Goal: Task Accomplishment & Management: Manage account settings

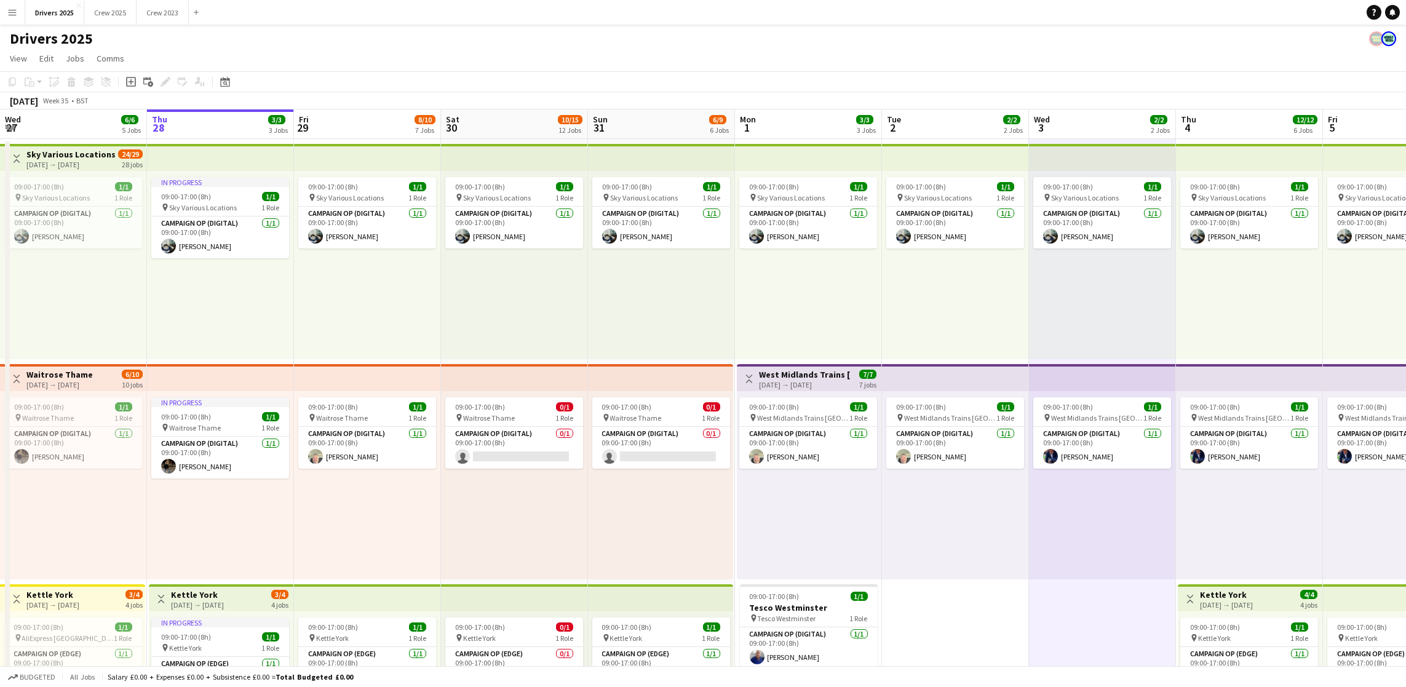
scroll to position [0, 442]
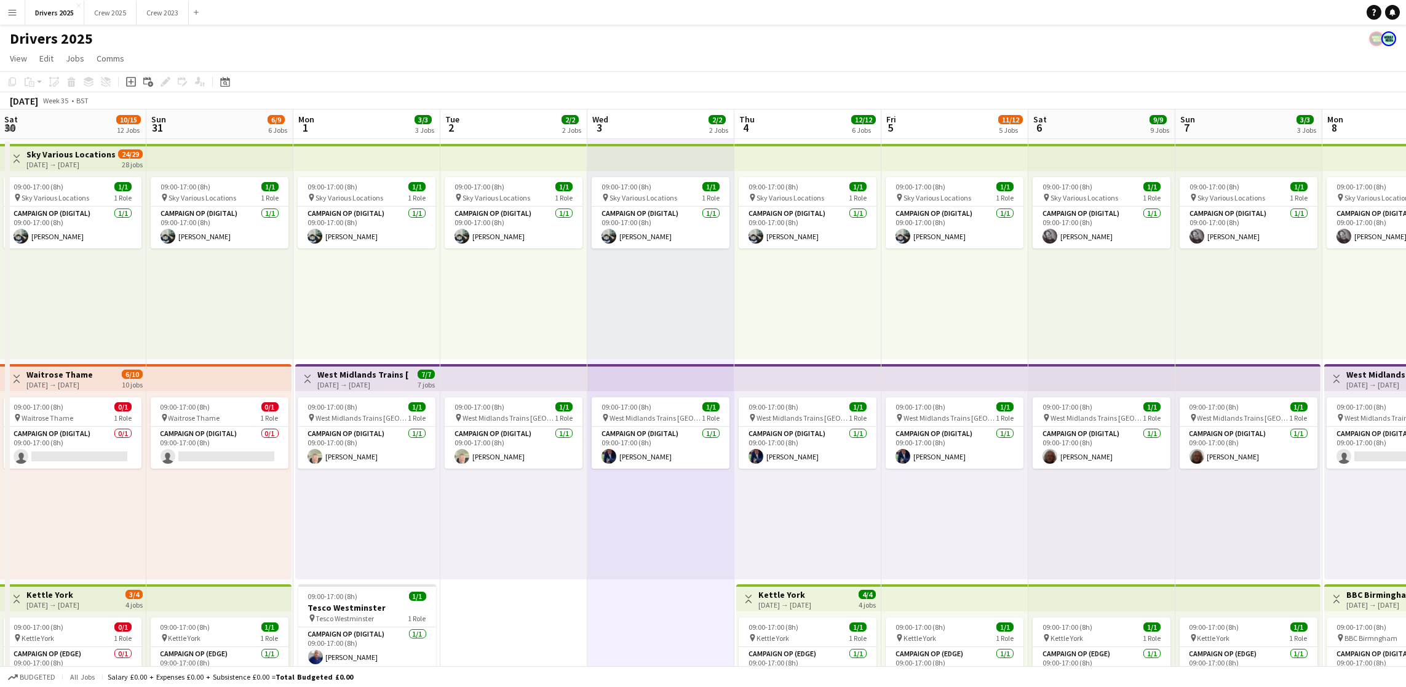
click at [3, 4] on button "Menu" at bounding box center [12, 12] width 25 height 25
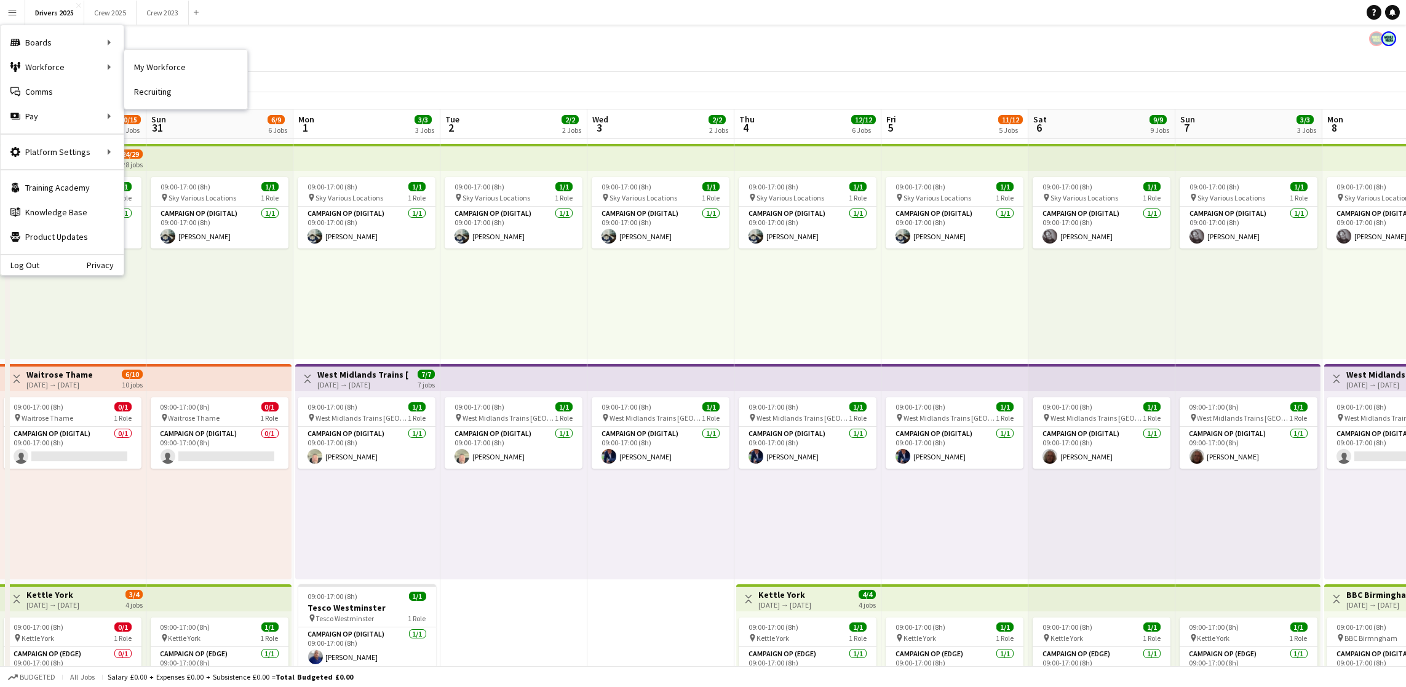
drag, startPoint x: 197, startPoint y: 61, endPoint x: 1276, endPoint y: 218, distance: 1090.5
click at [197, 61] on link "My Workforce" at bounding box center [185, 67] width 123 height 25
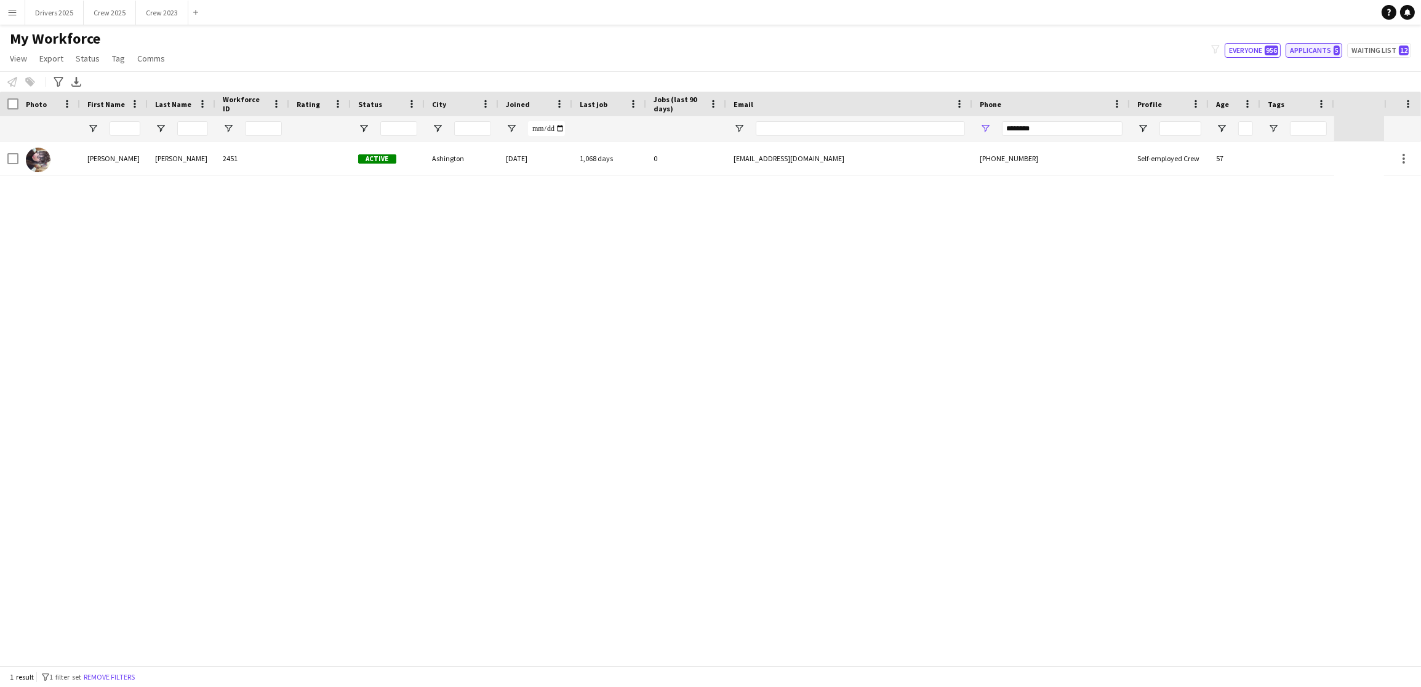
click at [1299, 48] on button "Applicants 5" at bounding box center [1313, 50] width 57 height 15
type input "**********"
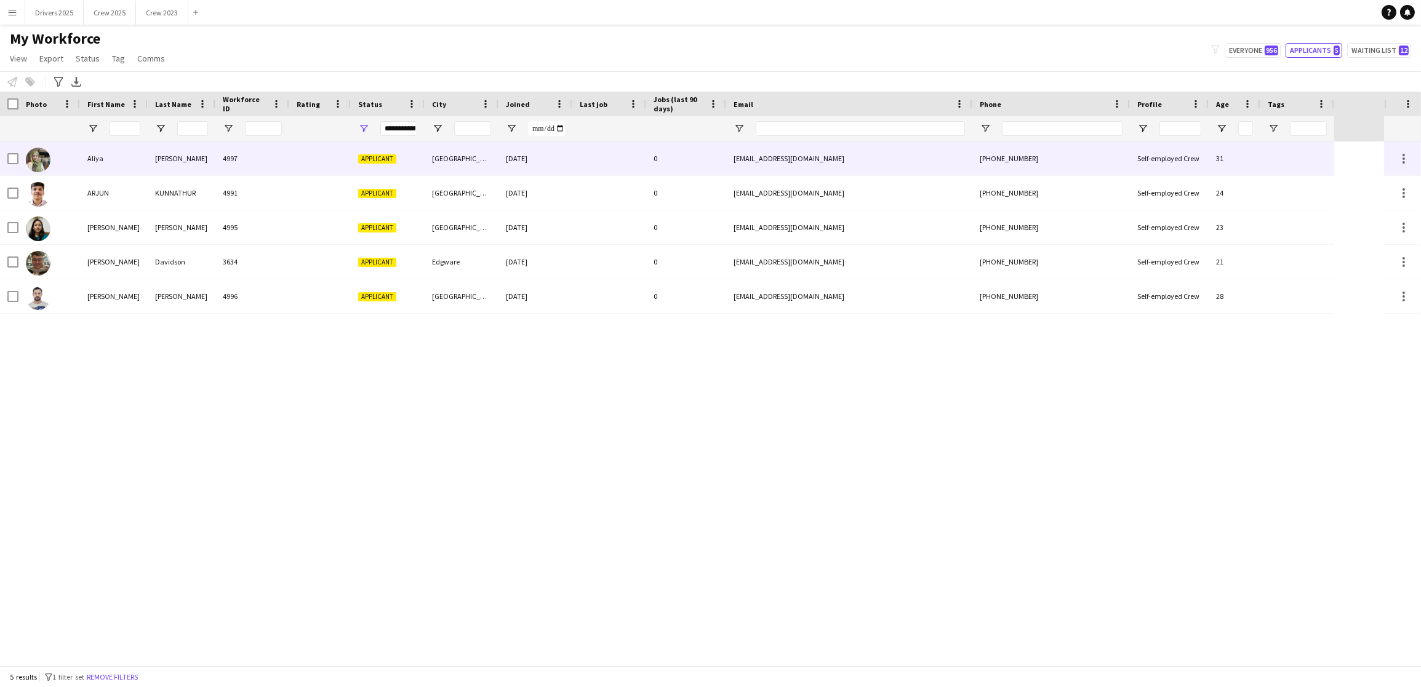
click at [323, 165] on div at bounding box center [320, 158] width 62 height 34
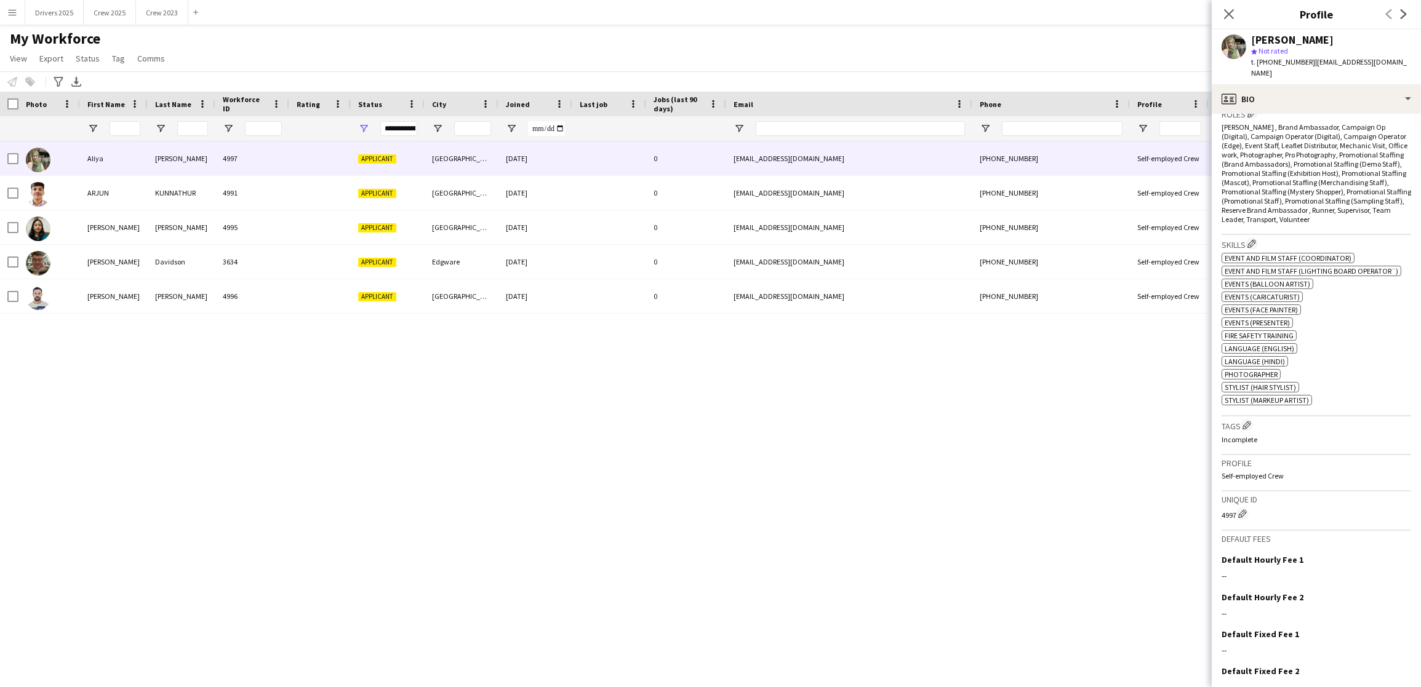
scroll to position [477, 0]
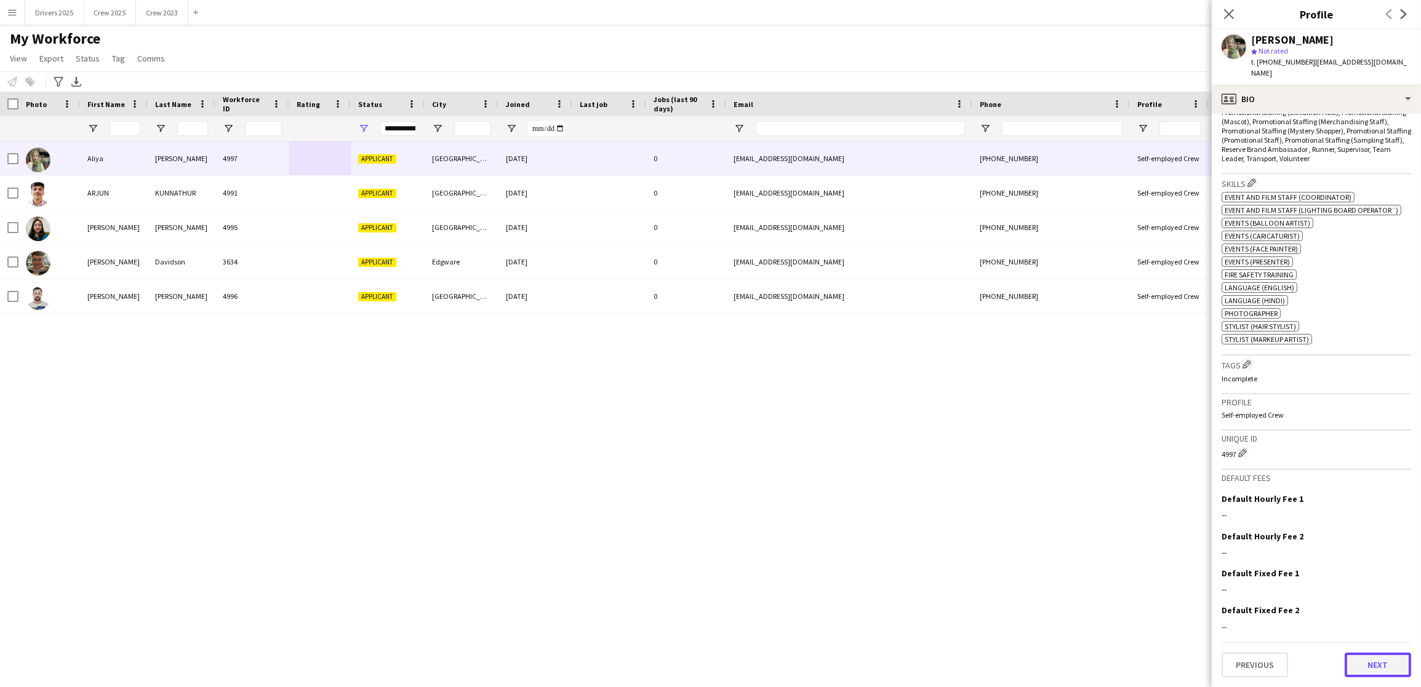
click at [1377, 663] on button "Next" at bounding box center [1377, 665] width 66 height 25
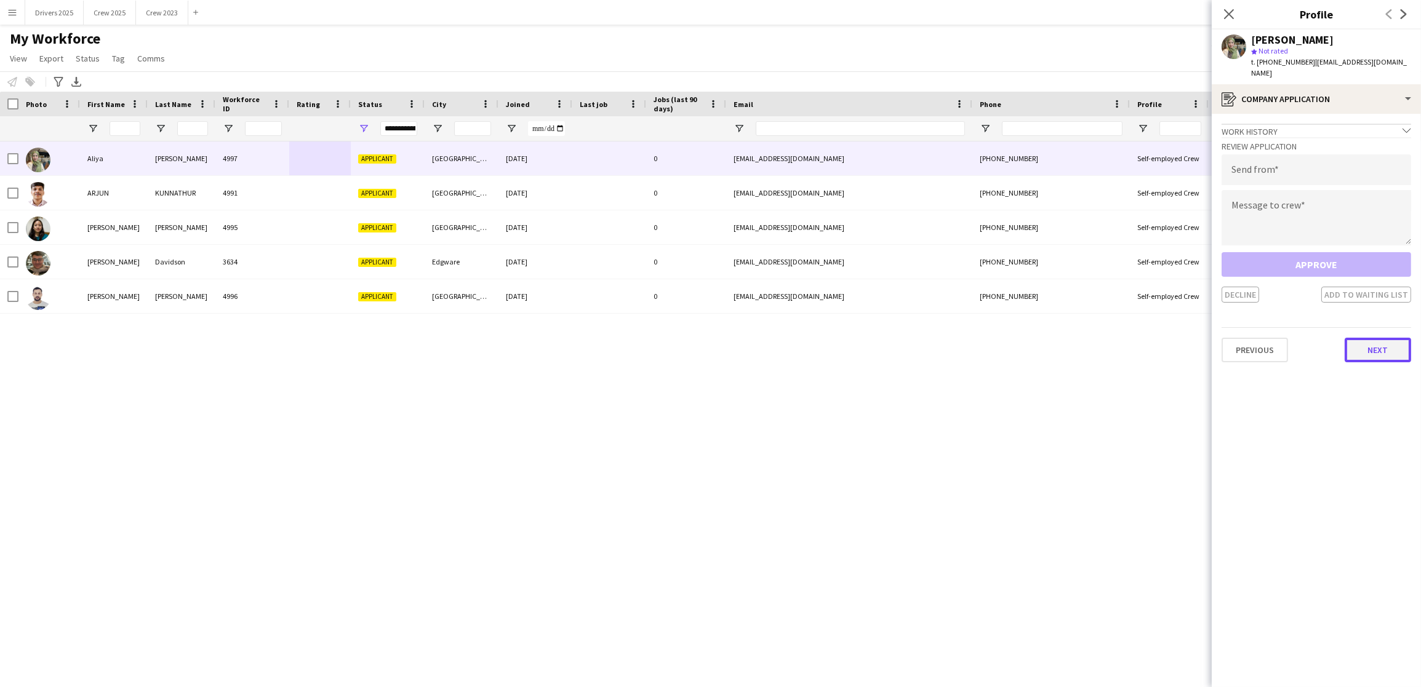
click at [1381, 343] on button "Next" at bounding box center [1377, 350] width 66 height 25
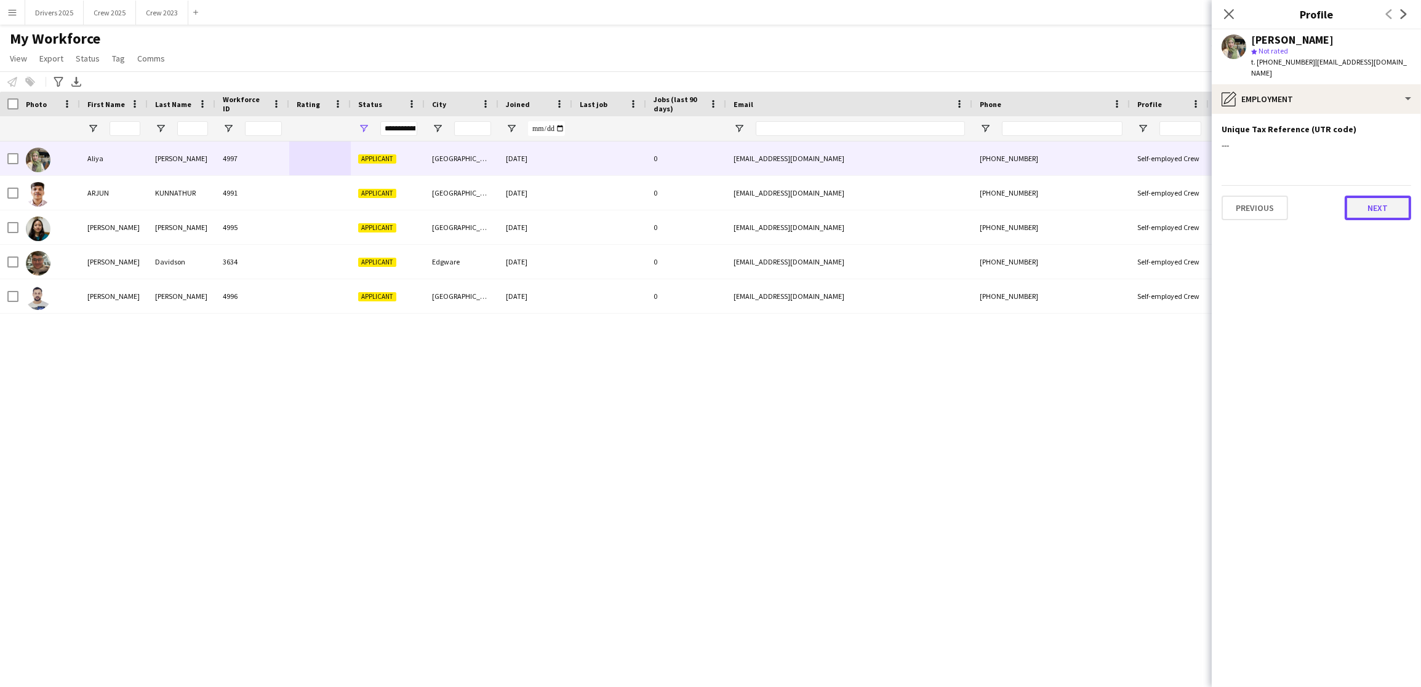
click at [1379, 217] on button "Next" at bounding box center [1377, 208] width 66 height 25
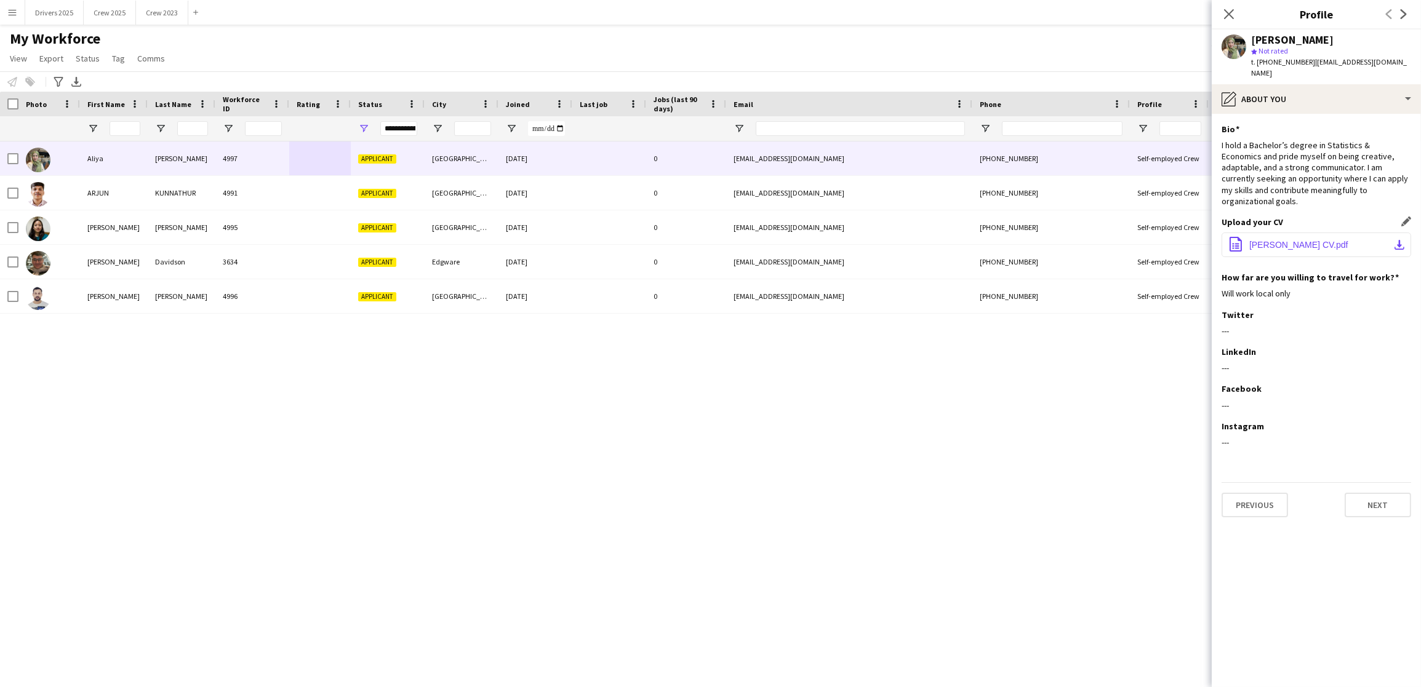
click at [1307, 240] on span "[PERSON_NAME] CV.pdf" at bounding box center [1298, 245] width 99 height 10
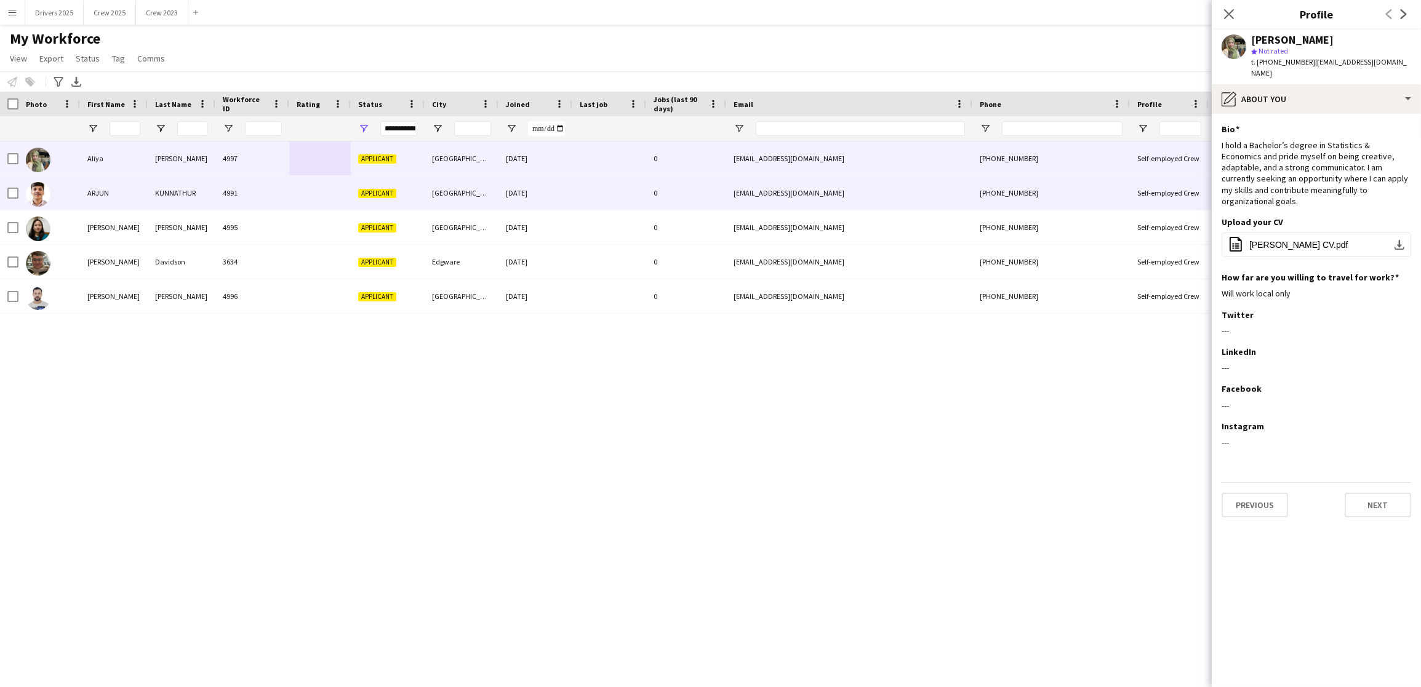
click at [245, 199] on div "4991" at bounding box center [252, 193] width 74 height 34
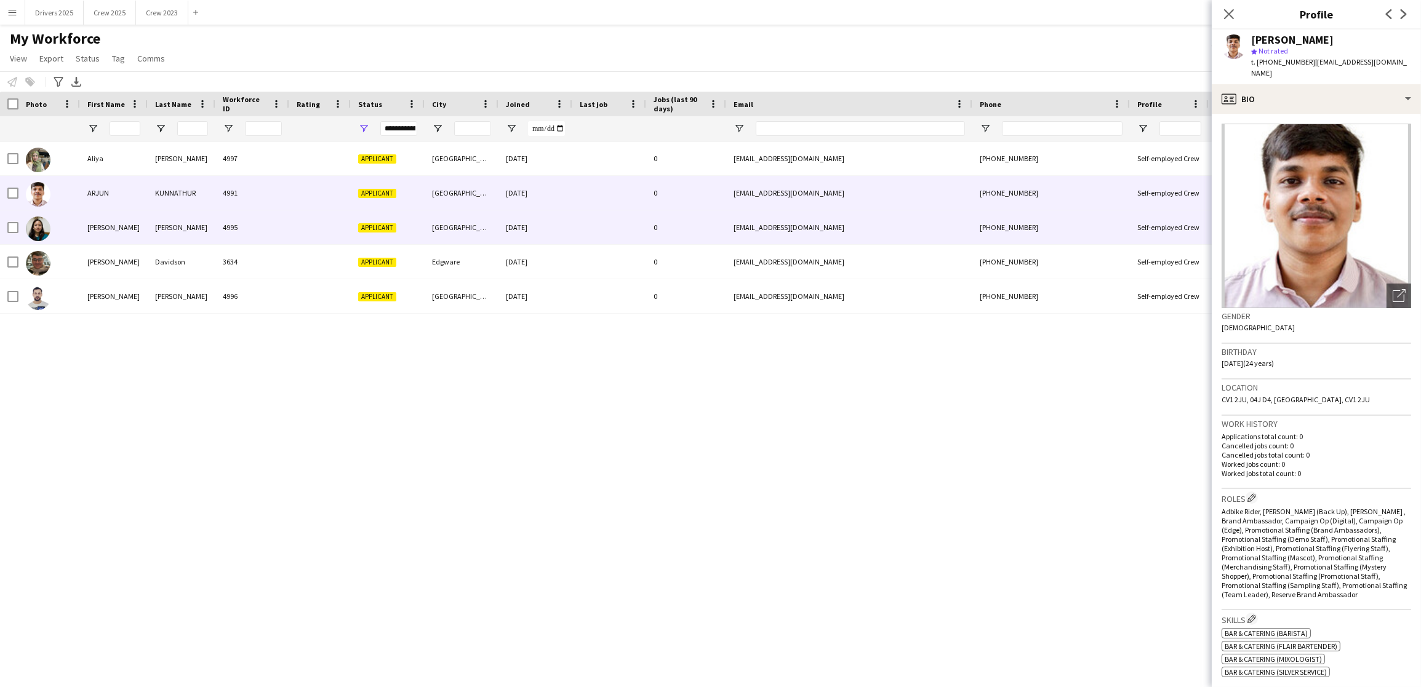
click at [253, 221] on div "4995" at bounding box center [252, 227] width 74 height 34
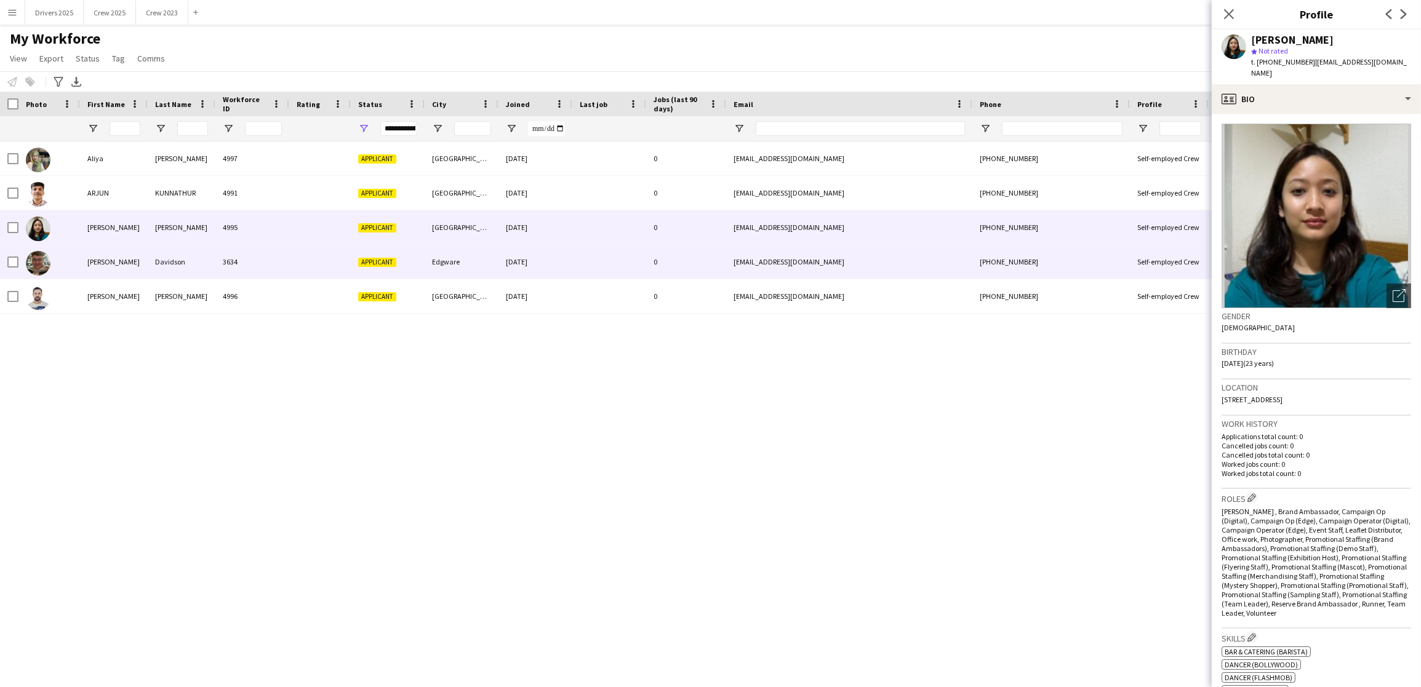
click at [268, 259] on div "3634" at bounding box center [252, 262] width 74 height 34
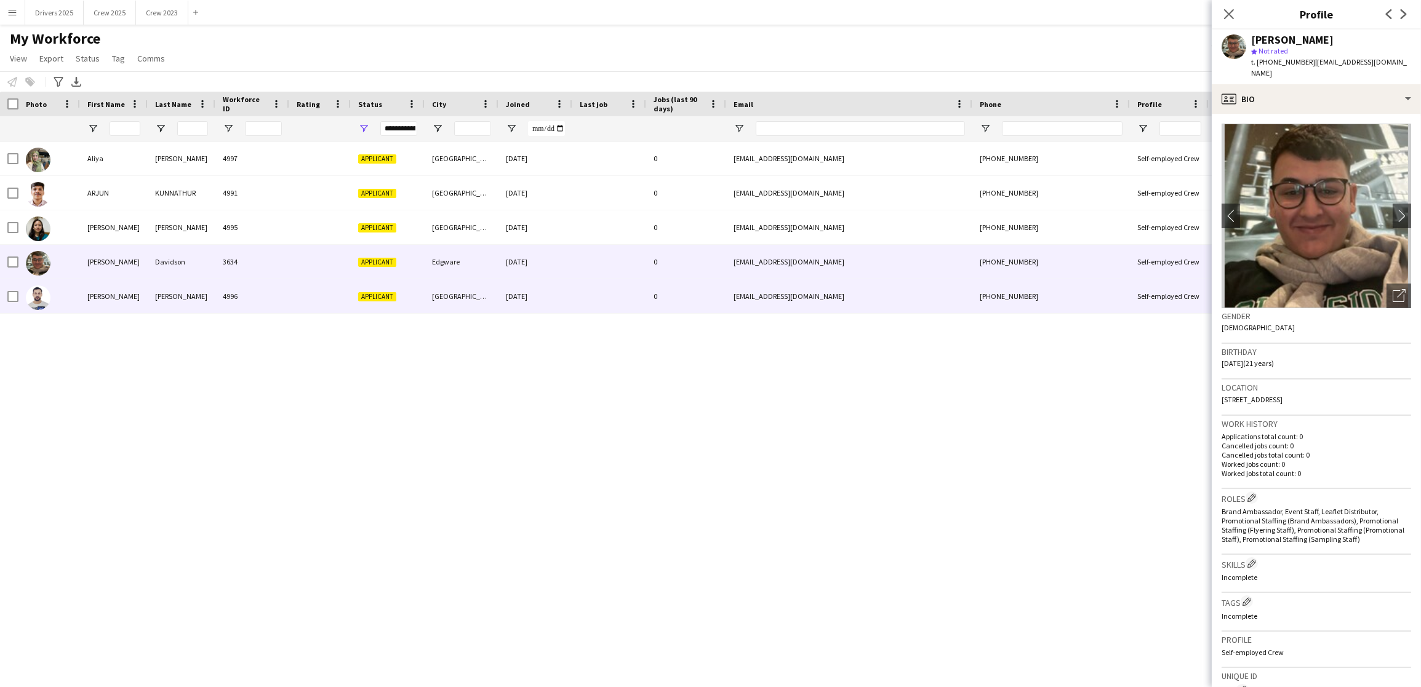
click at [297, 300] on div at bounding box center [320, 296] width 62 height 34
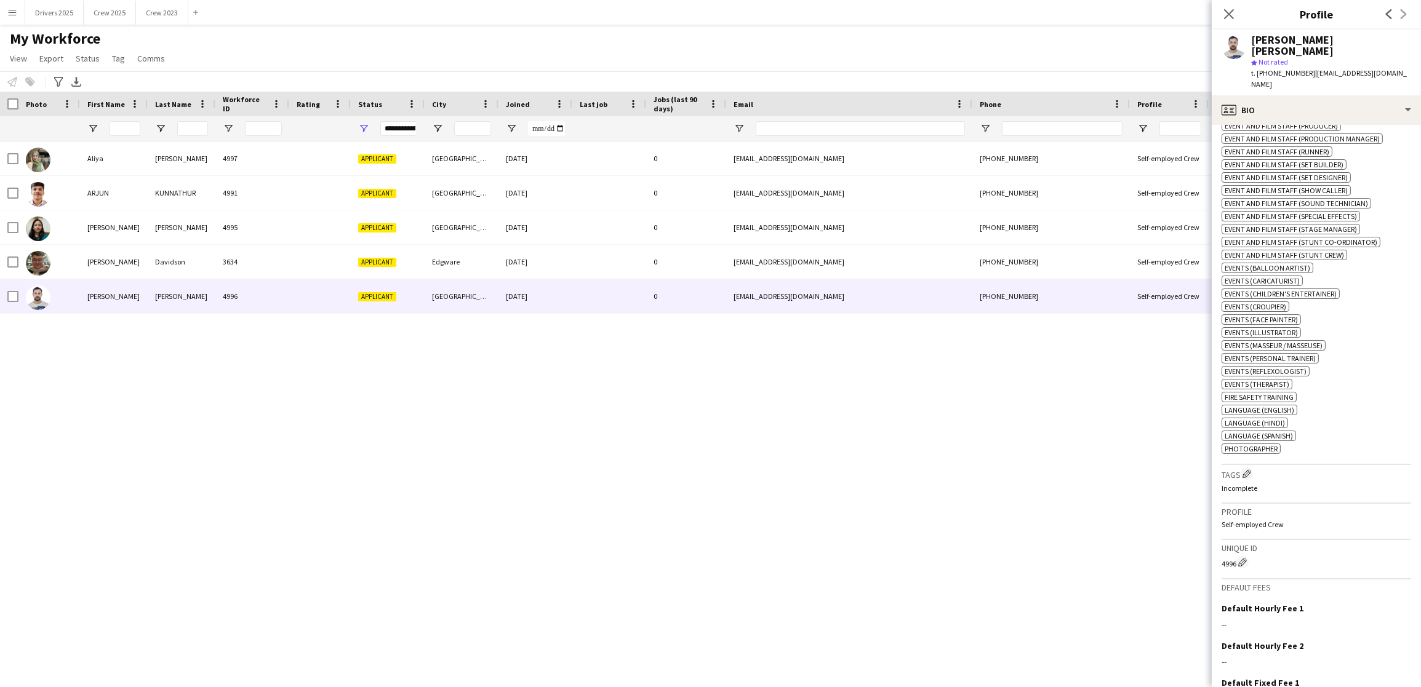
scroll to position [863, 0]
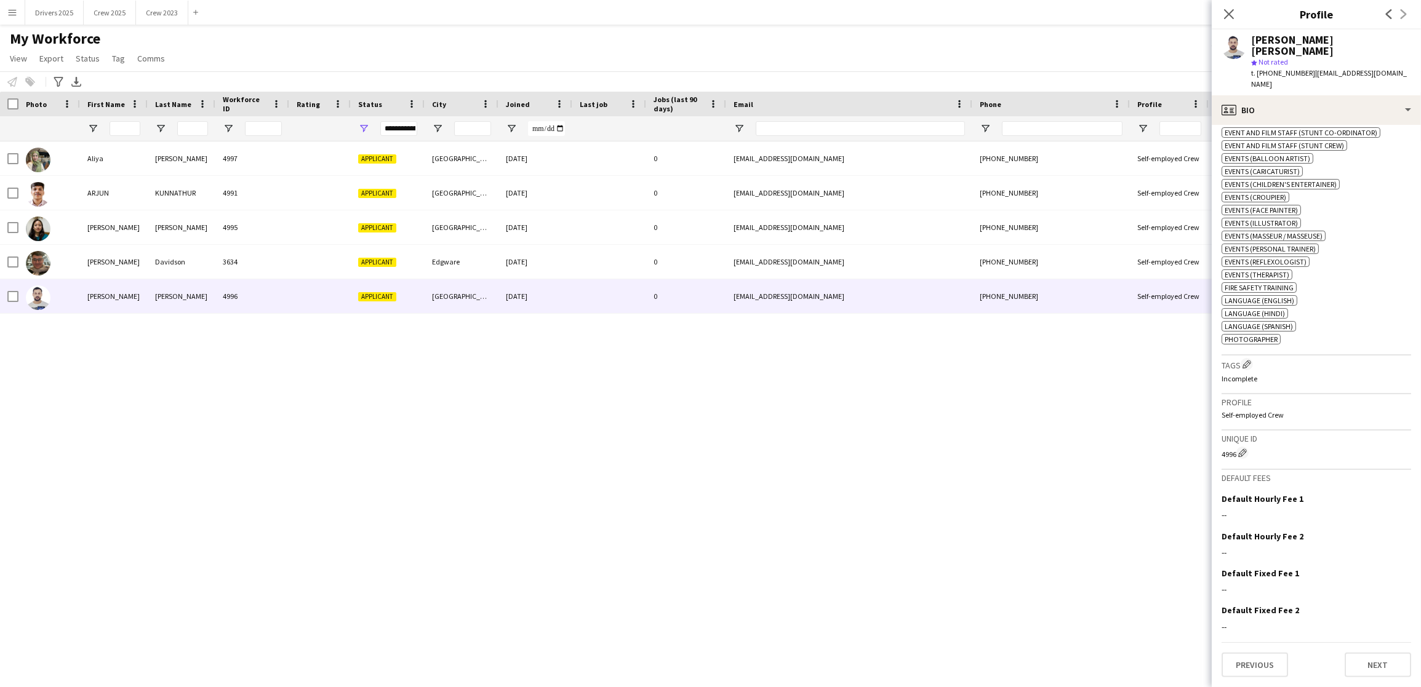
click at [1363, 651] on div "Previous Next" at bounding box center [1315, 659] width 189 height 35
click at [1363, 656] on button "Next" at bounding box center [1377, 665] width 66 height 25
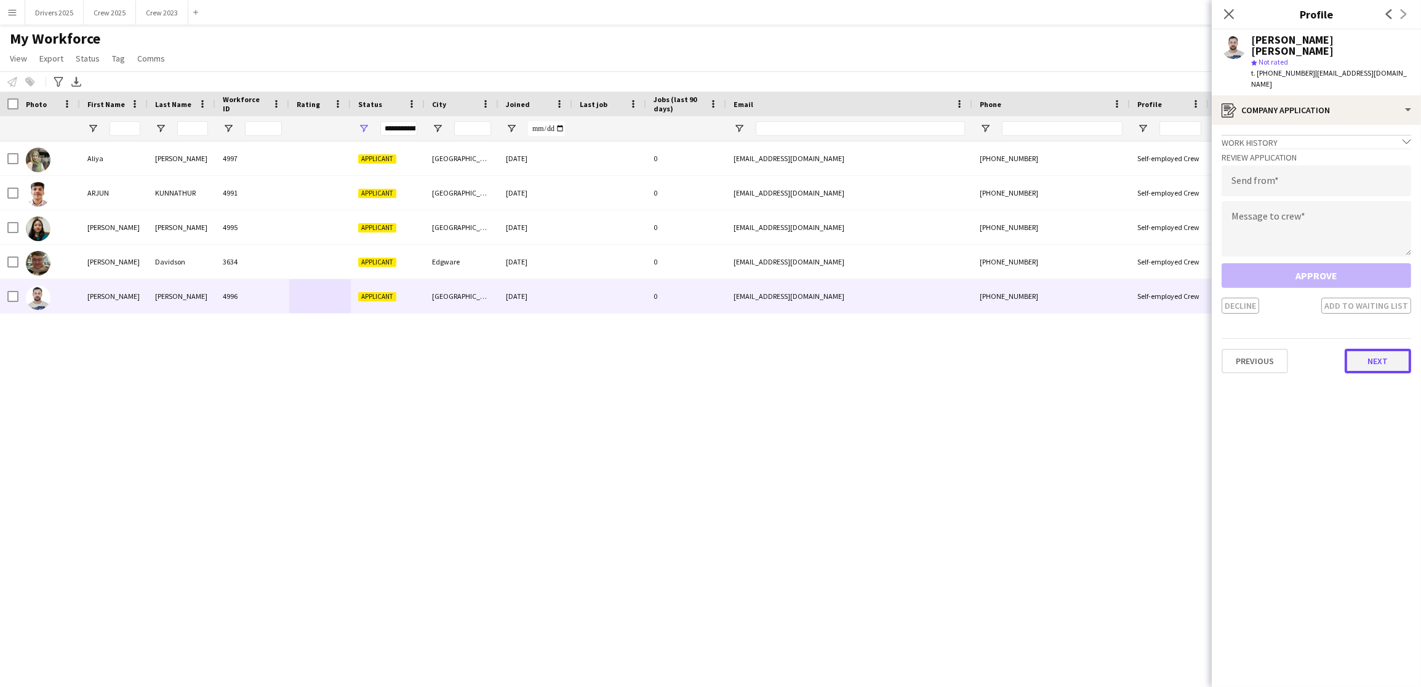
click at [1391, 349] on button "Next" at bounding box center [1377, 361] width 66 height 25
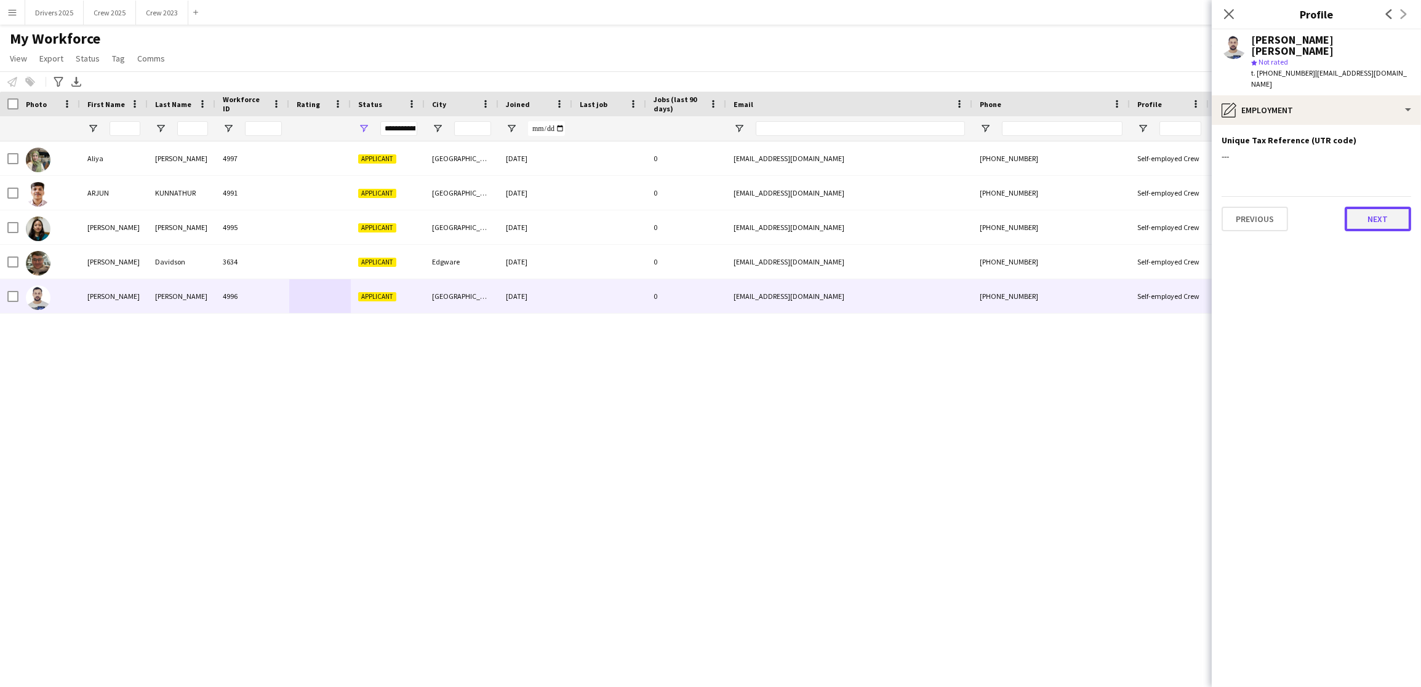
click at [1365, 207] on button "Next" at bounding box center [1377, 219] width 66 height 25
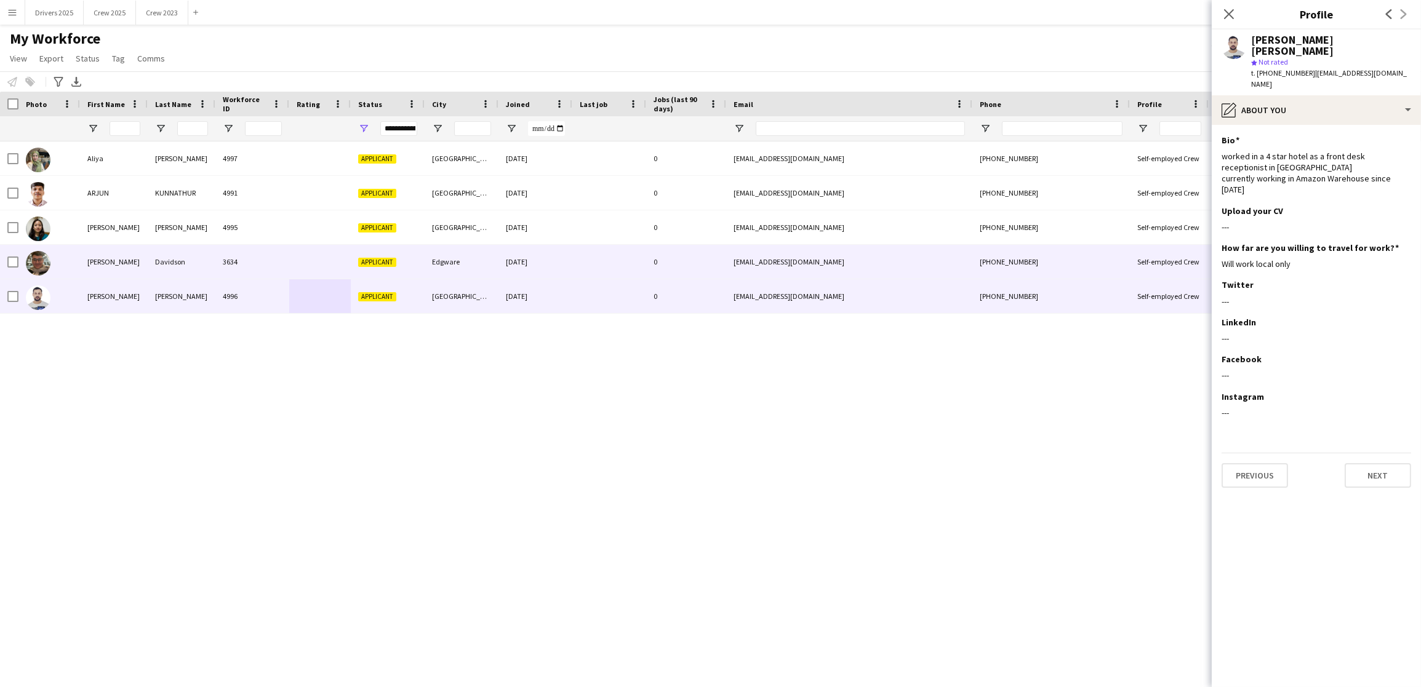
click at [859, 261] on div "[EMAIL_ADDRESS][DOMAIN_NAME]" at bounding box center [849, 262] width 246 height 34
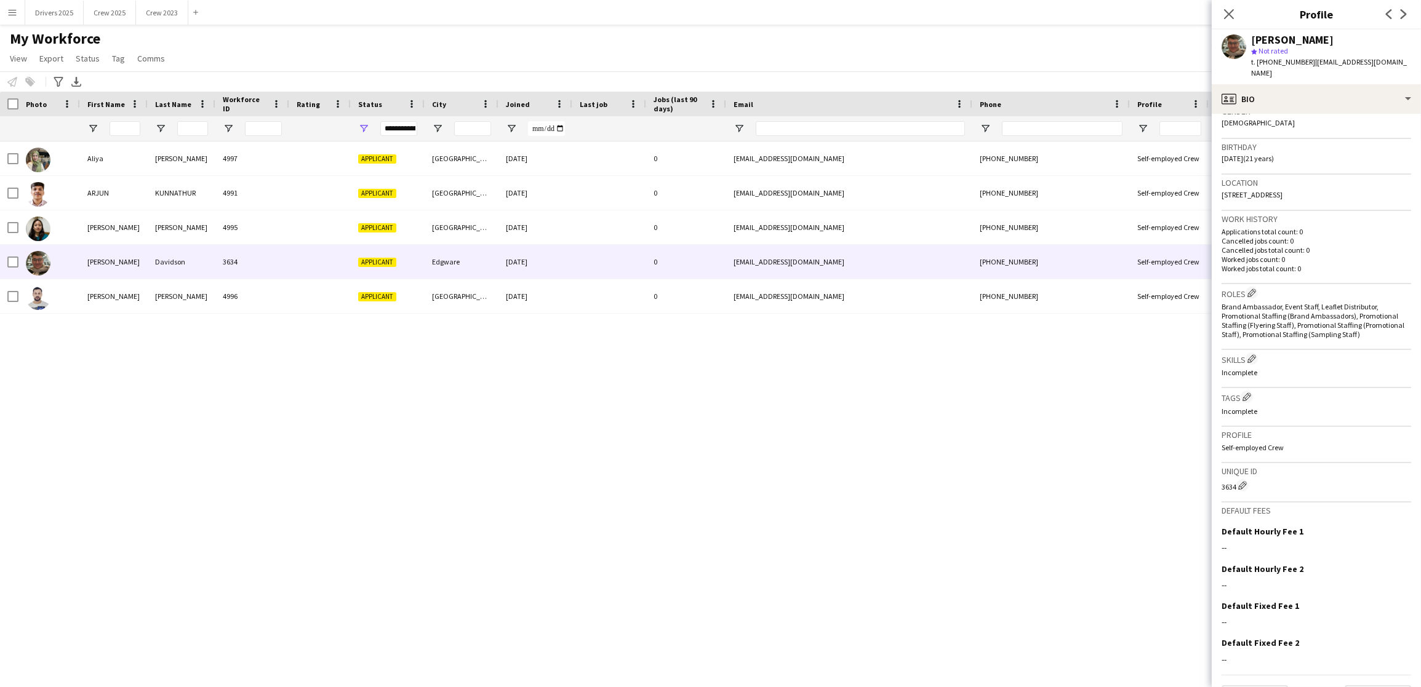
scroll to position [233, 0]
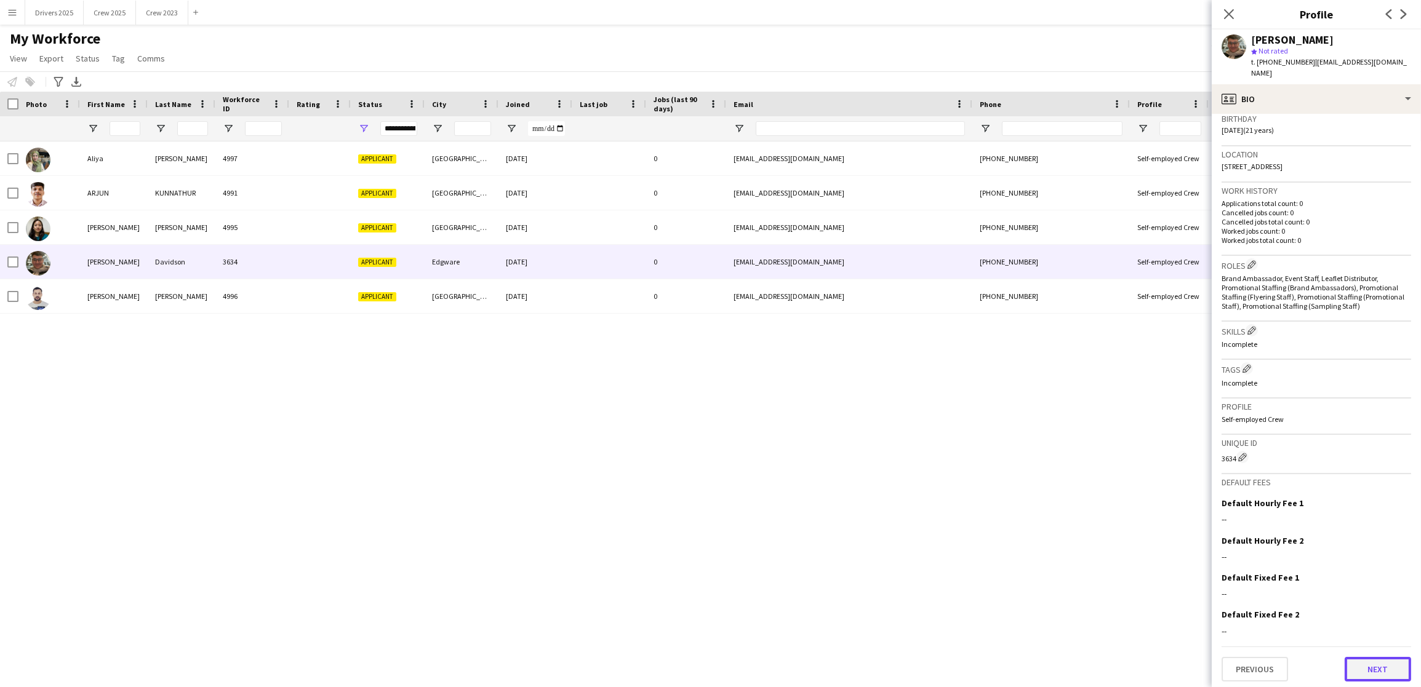
click at [1361, 670] on button "Next" at bounding box center [1377, 669] width 66 height 25
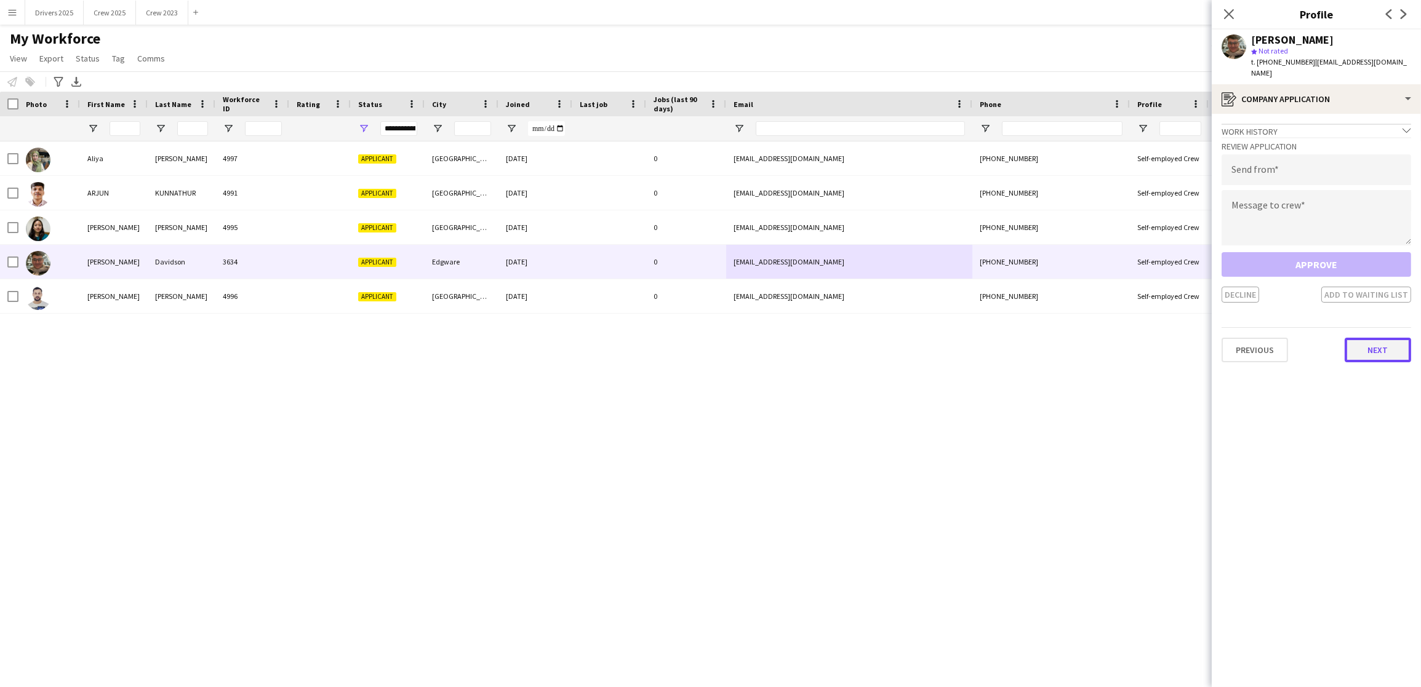
click at [1373, 346] on button "Next" at bounding box center [1377, 350] width 66 height 25
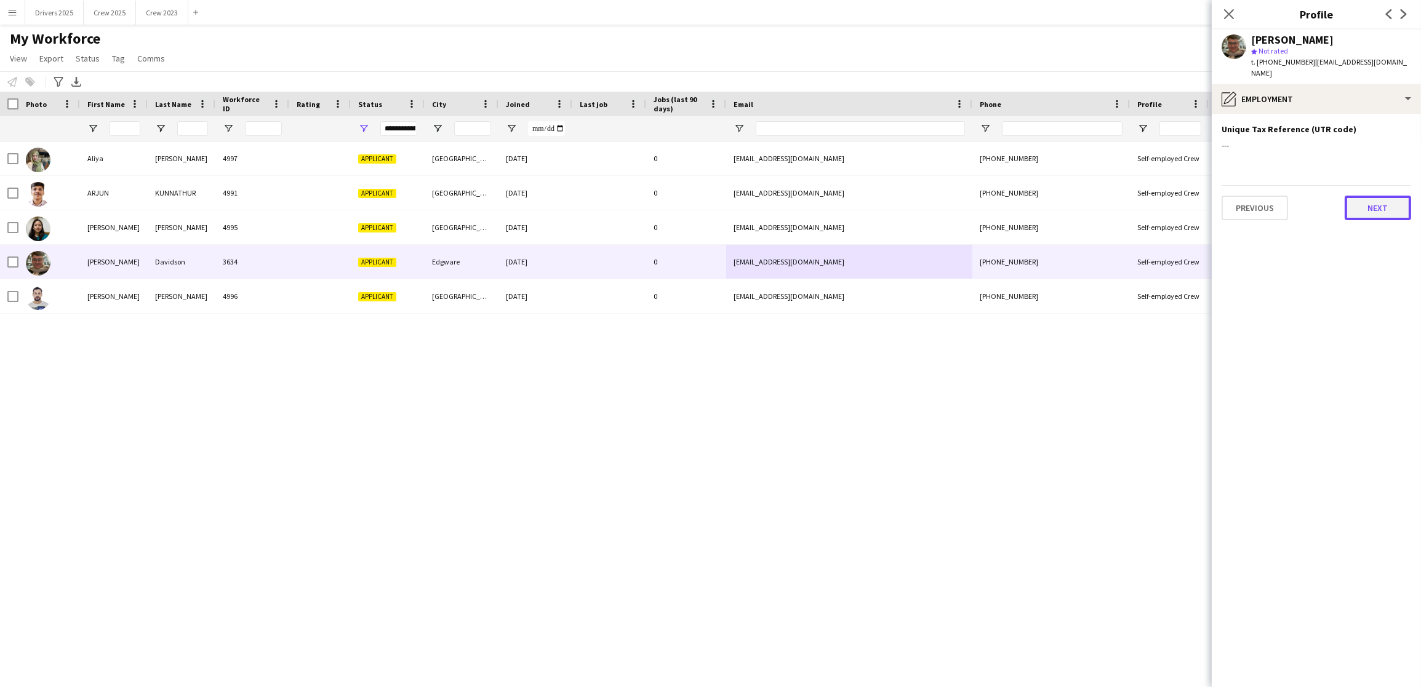
click at [1353, 197] on button "Next" at bounding box center [1377, 208] width 66 height 25
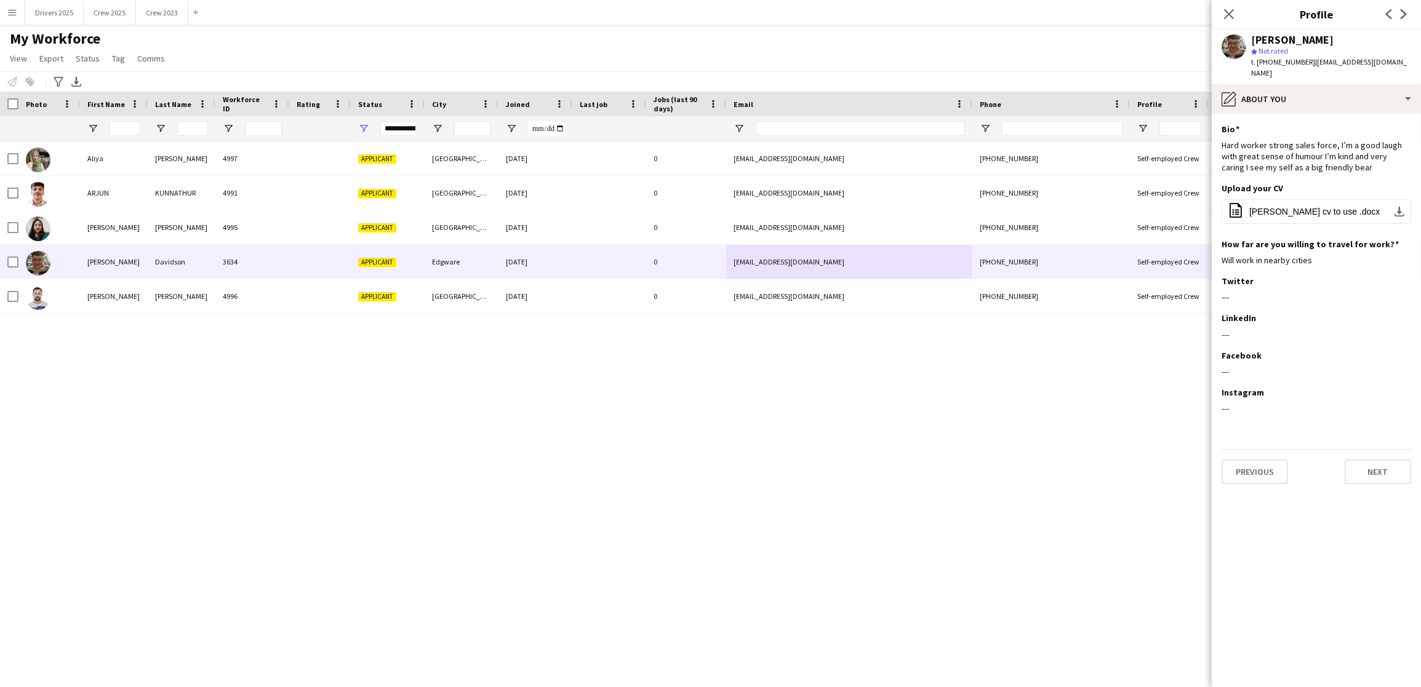
click at [808, 544] on div "[PERSON_NAME] 4997 Applicant [GEOGRAPHIC_DATA] [DATE] 0 [EMAIL_ADDRESS][DOMAIN_…" at bounding box center [692, 403] width 1384 height 524
click at [1225, 13] on icon "Close pop-in" at bounding box center [1228, 14] width 12 height 12
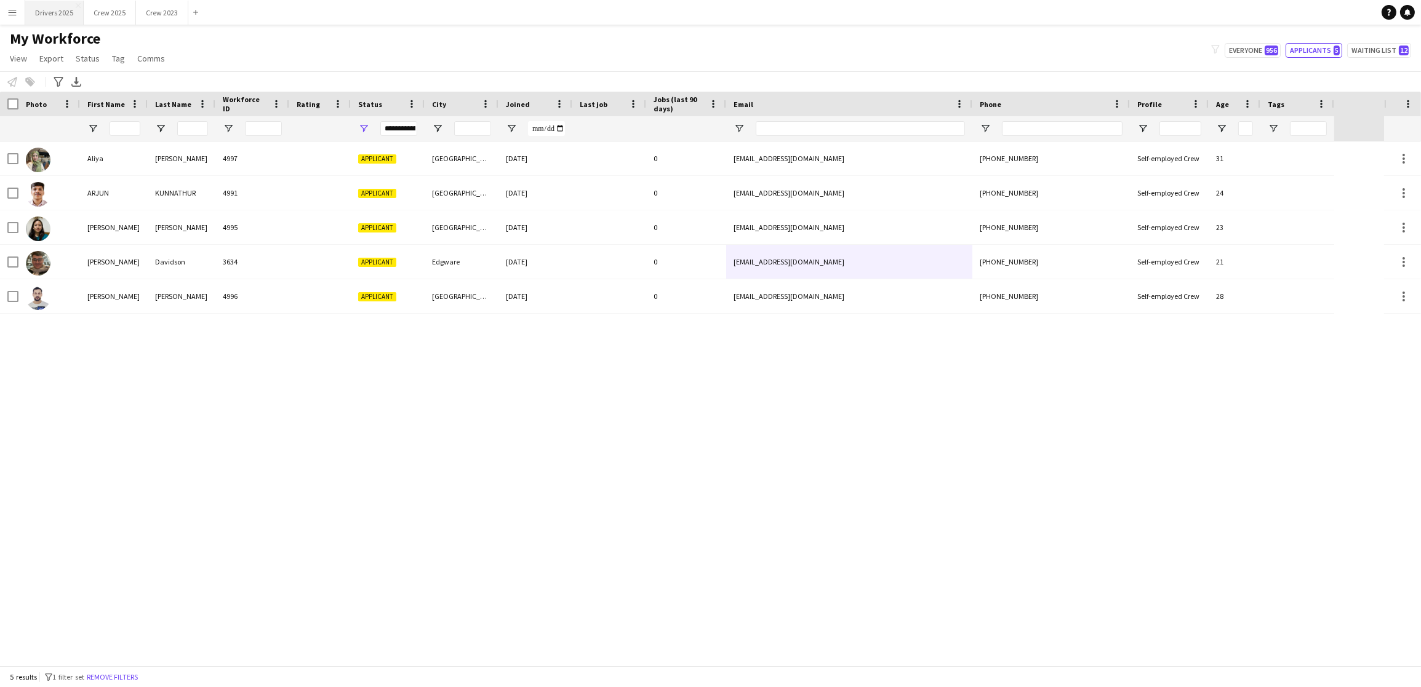
click at [44, 10] on button "Drivers 2025 Close" at bounding box center [54, 13] width 58 height 24
